Goal: Information Seeking & Learning: Understand process/instructions

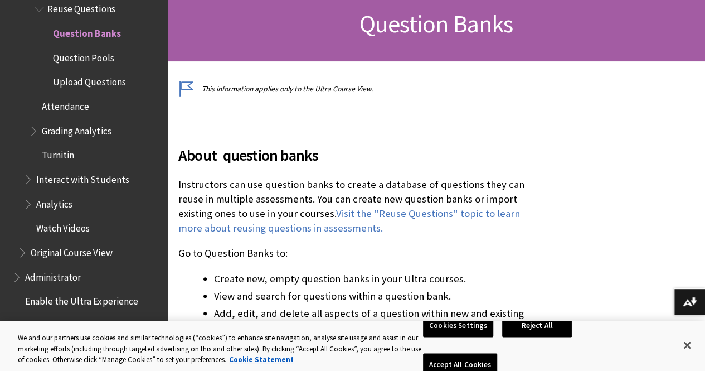
scroll to position [171, 0]
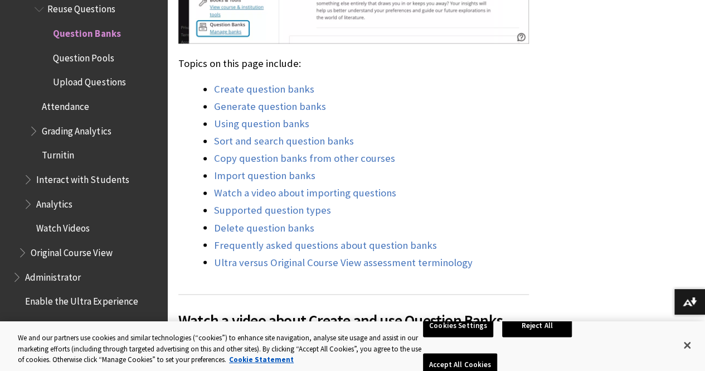
scroll to position [835, 0]
click at [267, 175] on link "Import question banks" at bounding box center [264, 174] width 101 height 13
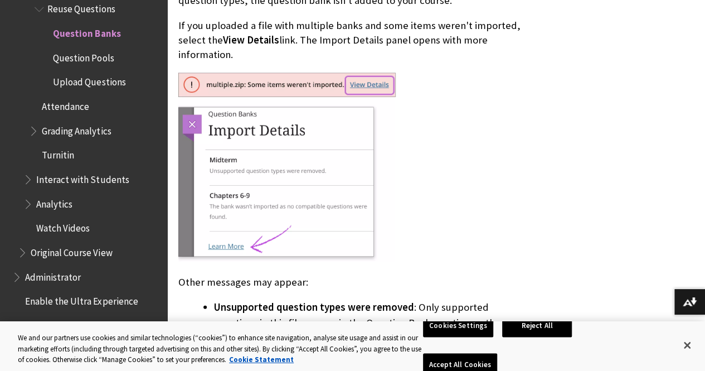
scroll to position [7544, 0]
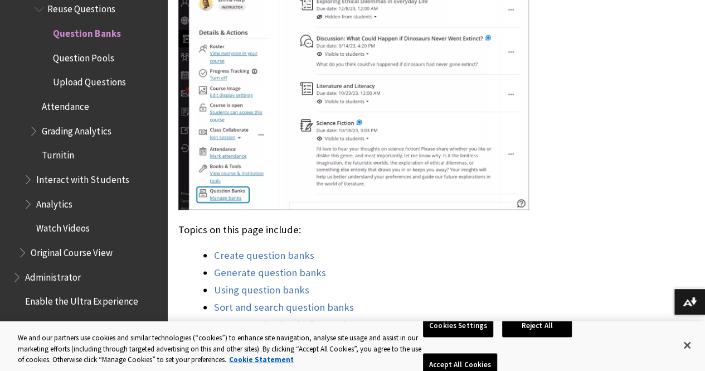
scroll to position [668, 0]
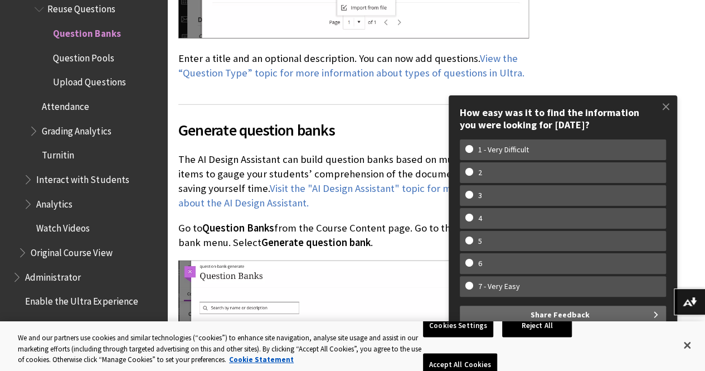
scroll to position [1558, 0]
click at [667, 105] on span at bounding box center [665, 106] width 23 height 23
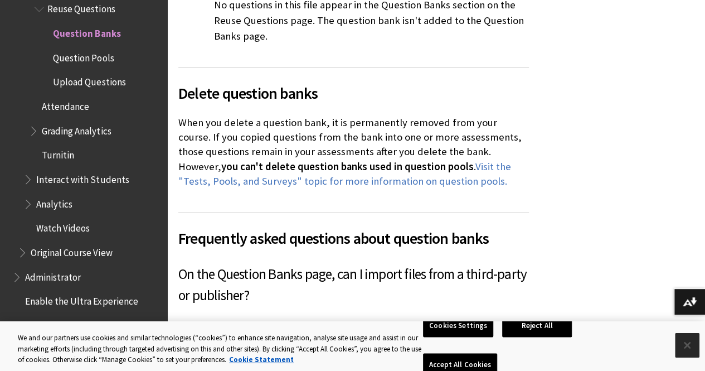
scroll to position [7910, 0]
click at [690, 342] on button "Close" at bounding box center [687, 345] width 25 height 25
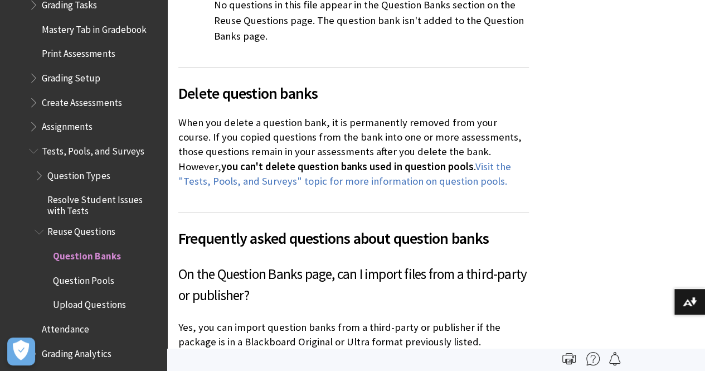
scroll to position [1652, 0]
click at [97, 299] on span "Upload Questions" at bounding box center [89, 303] width 72 height 15
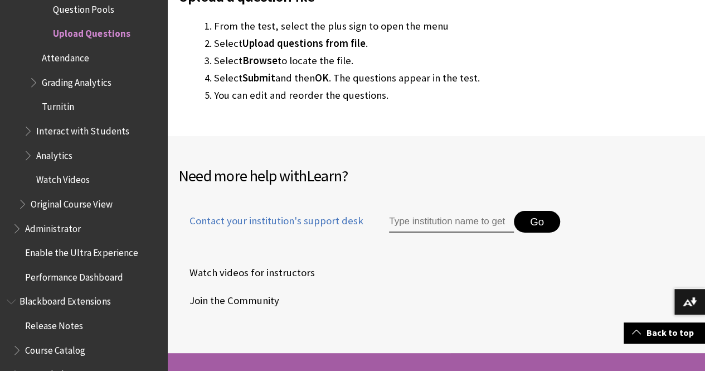
scroll to position [1812, 0]
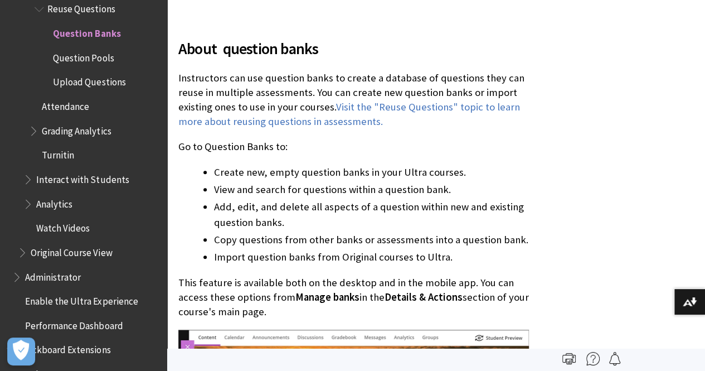
scroll to position [279, 0]
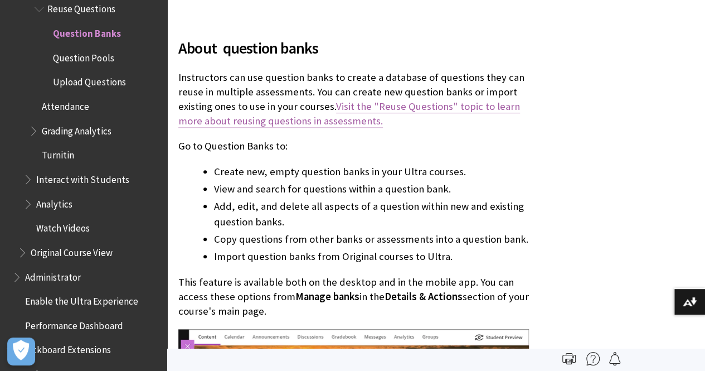
click at [420, 109] on link "Visit the "Reuse Questions" topic to learn more about reusing questions in asse…" at bounding box center [349, 114] width 342 height 28
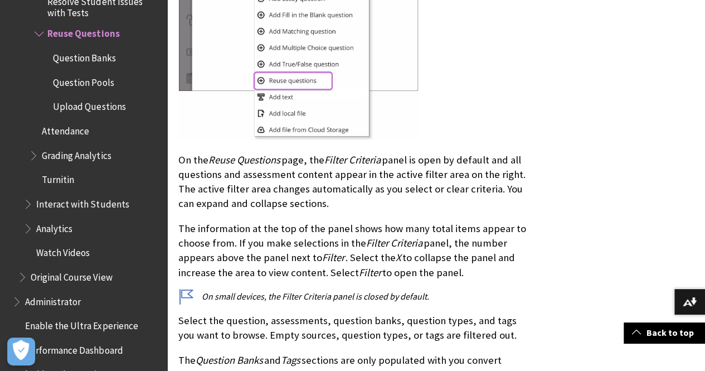
scroll to position [1113, 0]
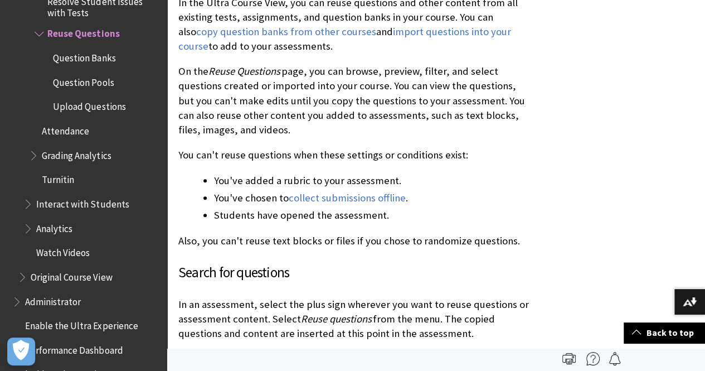
scroll to position [563, 0]
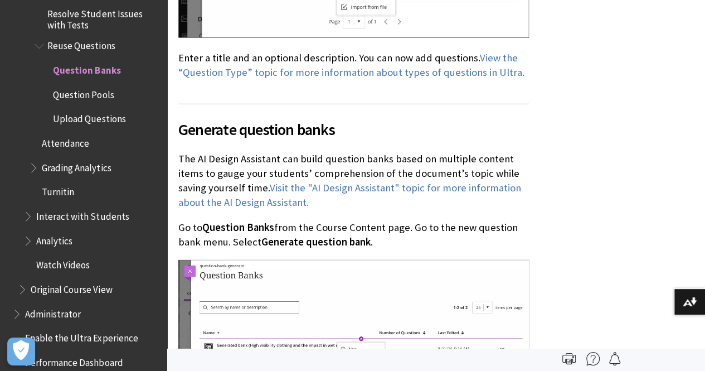
scroll to position [1838, 0]
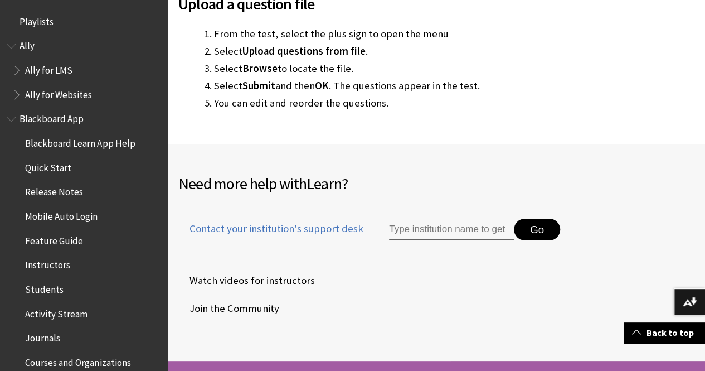
scroll to position [1923, 0]
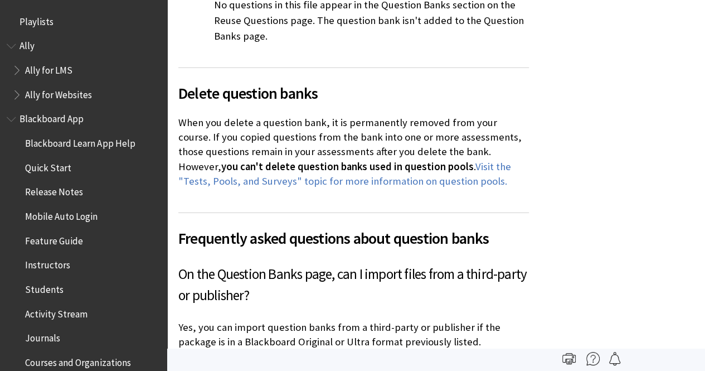
scroll to position [1874, 0]
